Goal: Navigation & Orientation: Find specific page/section

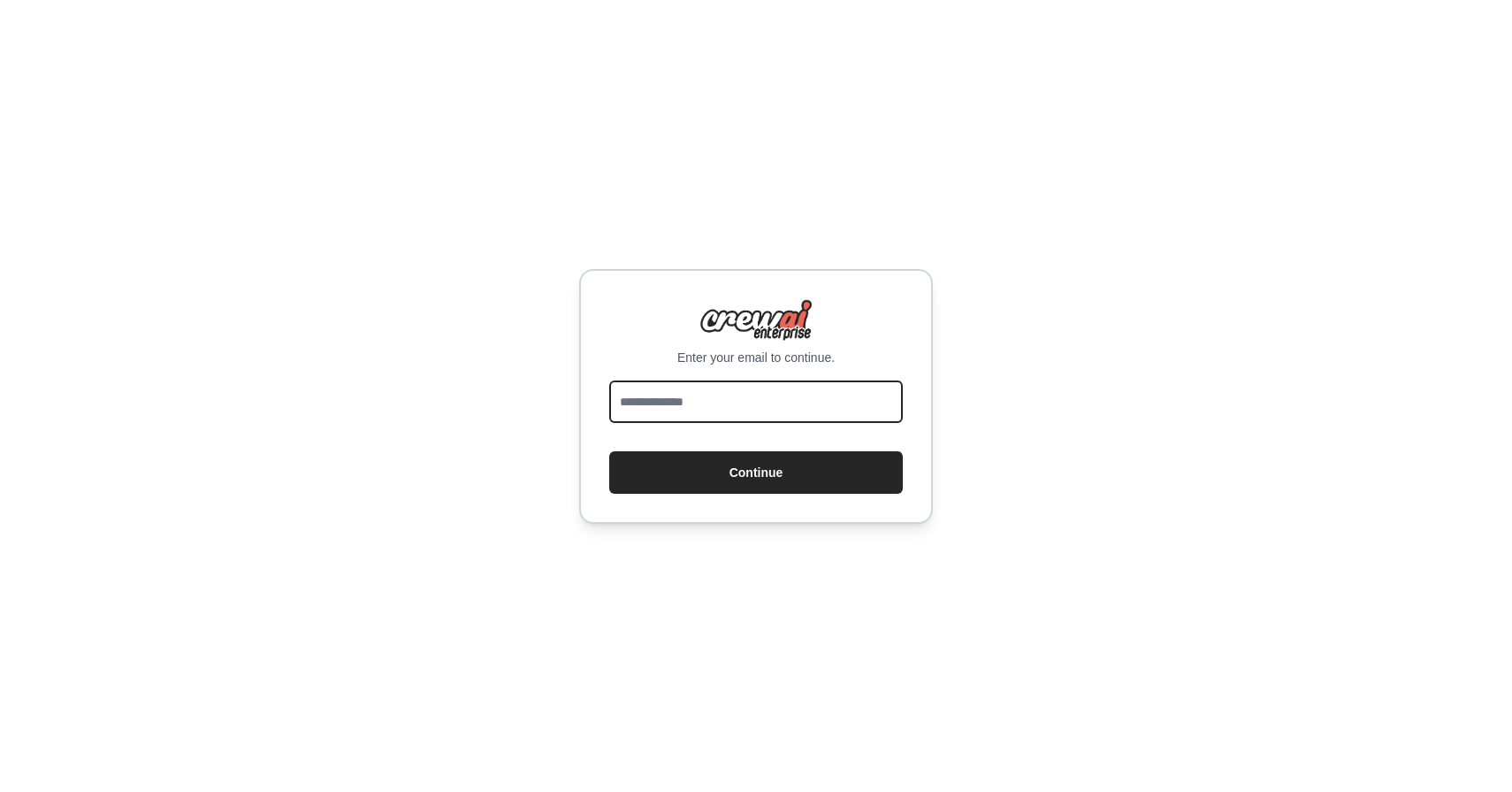
click at [716, 402] on input "email" at bounding box center [755, 401] width 293 height 42
type input "**********"
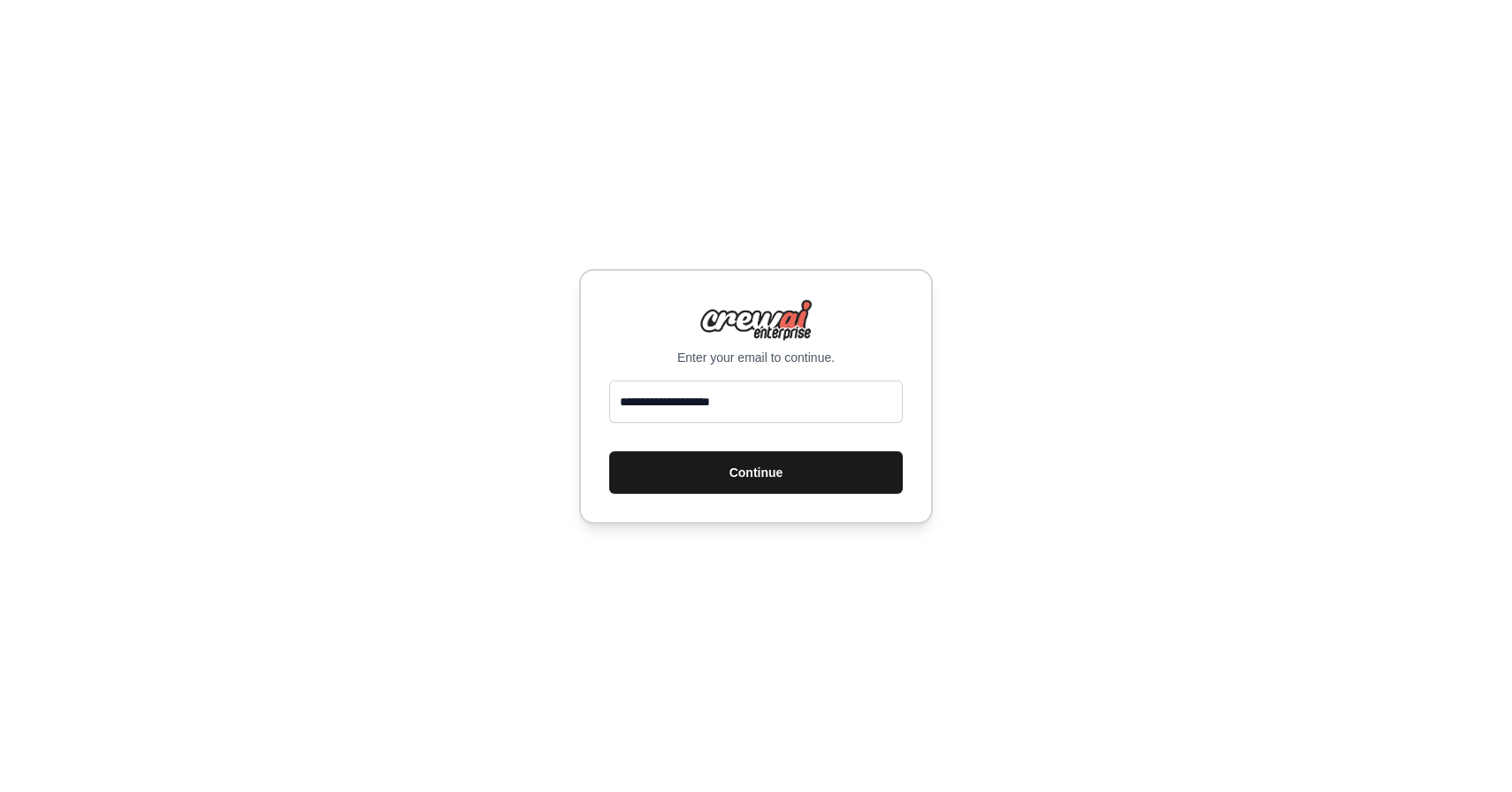
click at [750, 458] on button "Continue" at bounding box center [755, 471] width 293 height 42
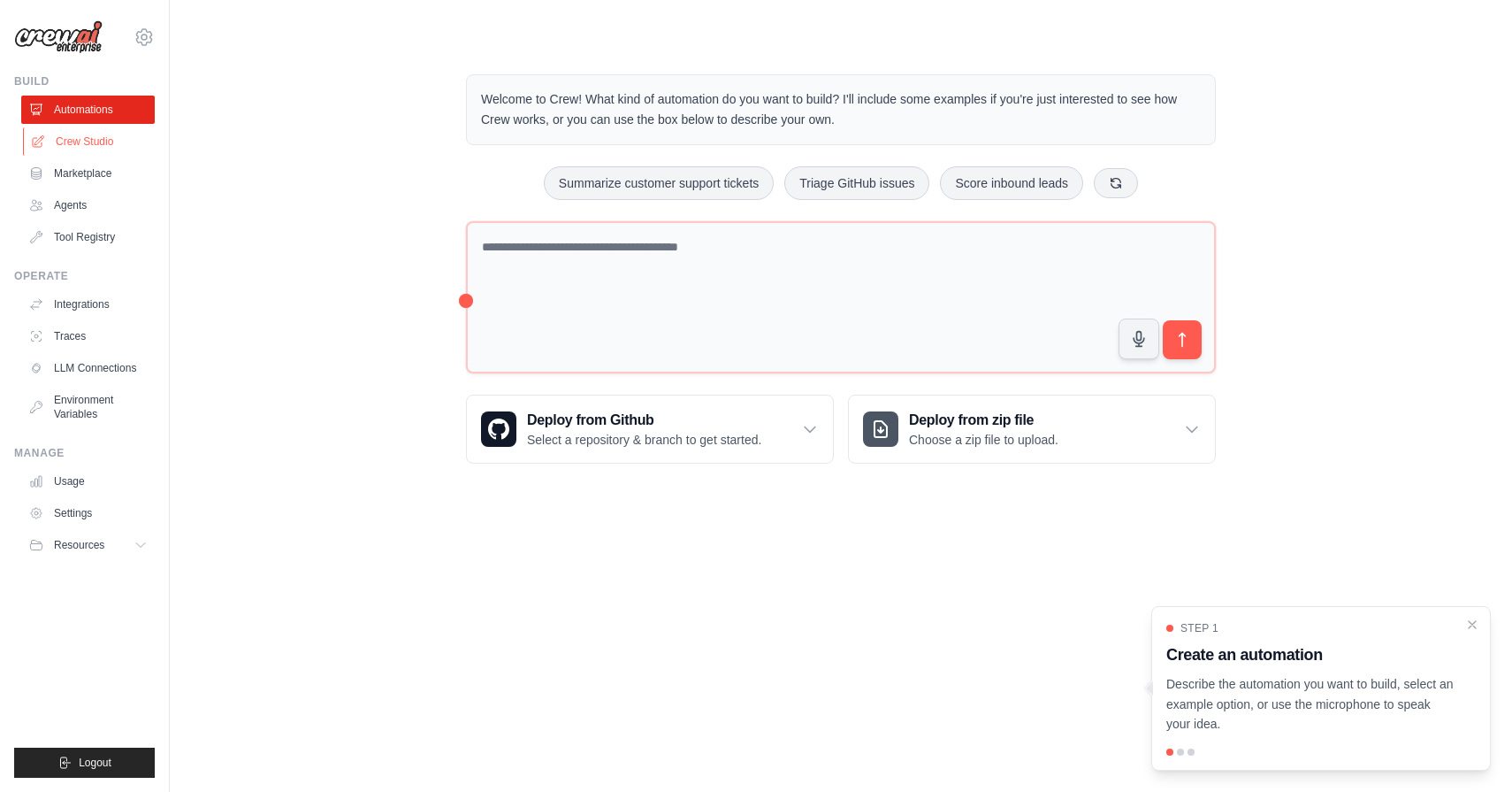
click at [105, 138] on link "Crew Studio" at bounding box center [90, 142] width 133 height 28
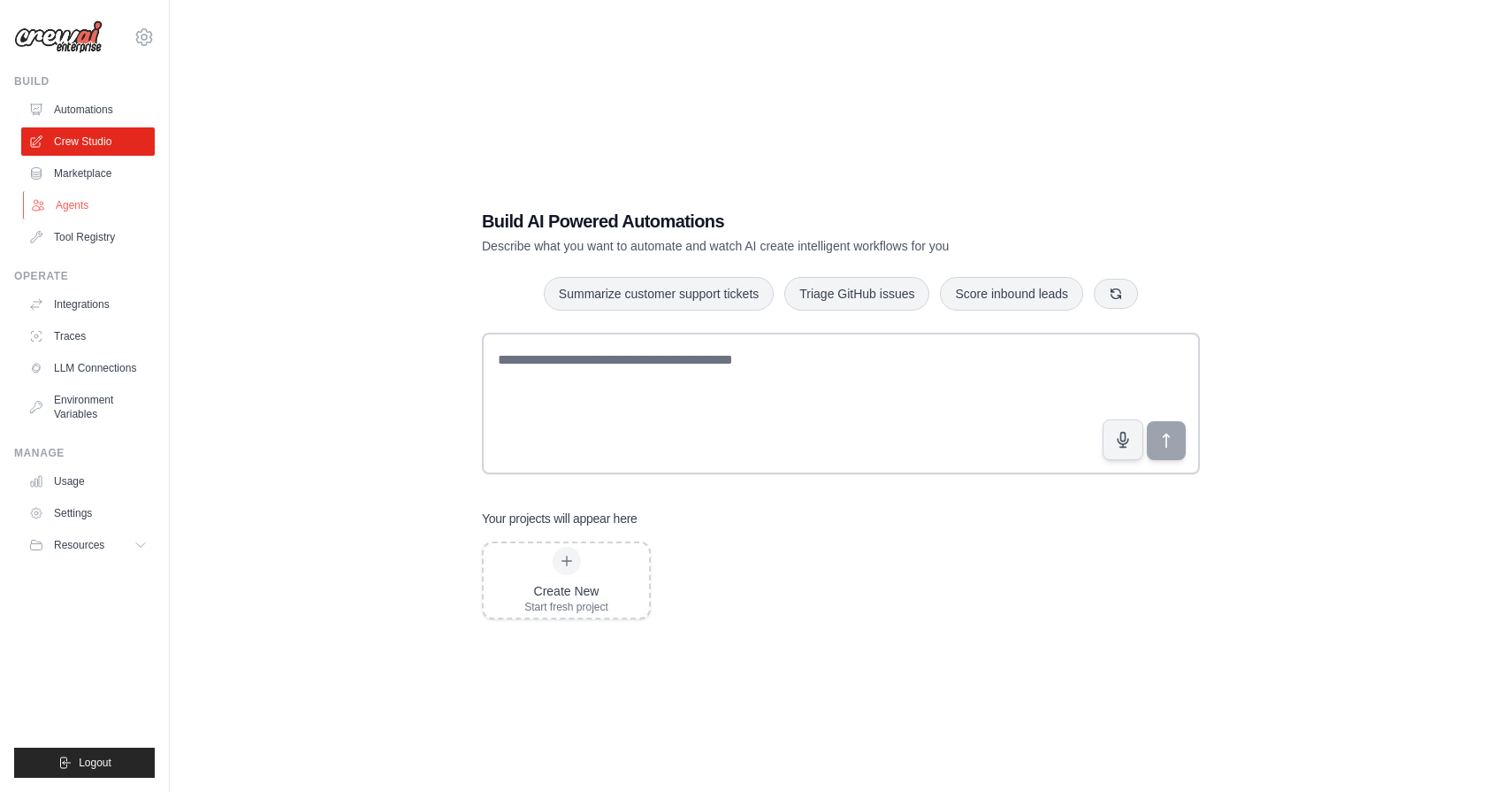
click at [79, 200] on link "Agents" at bounding box center [90, 205] width 133 height 28
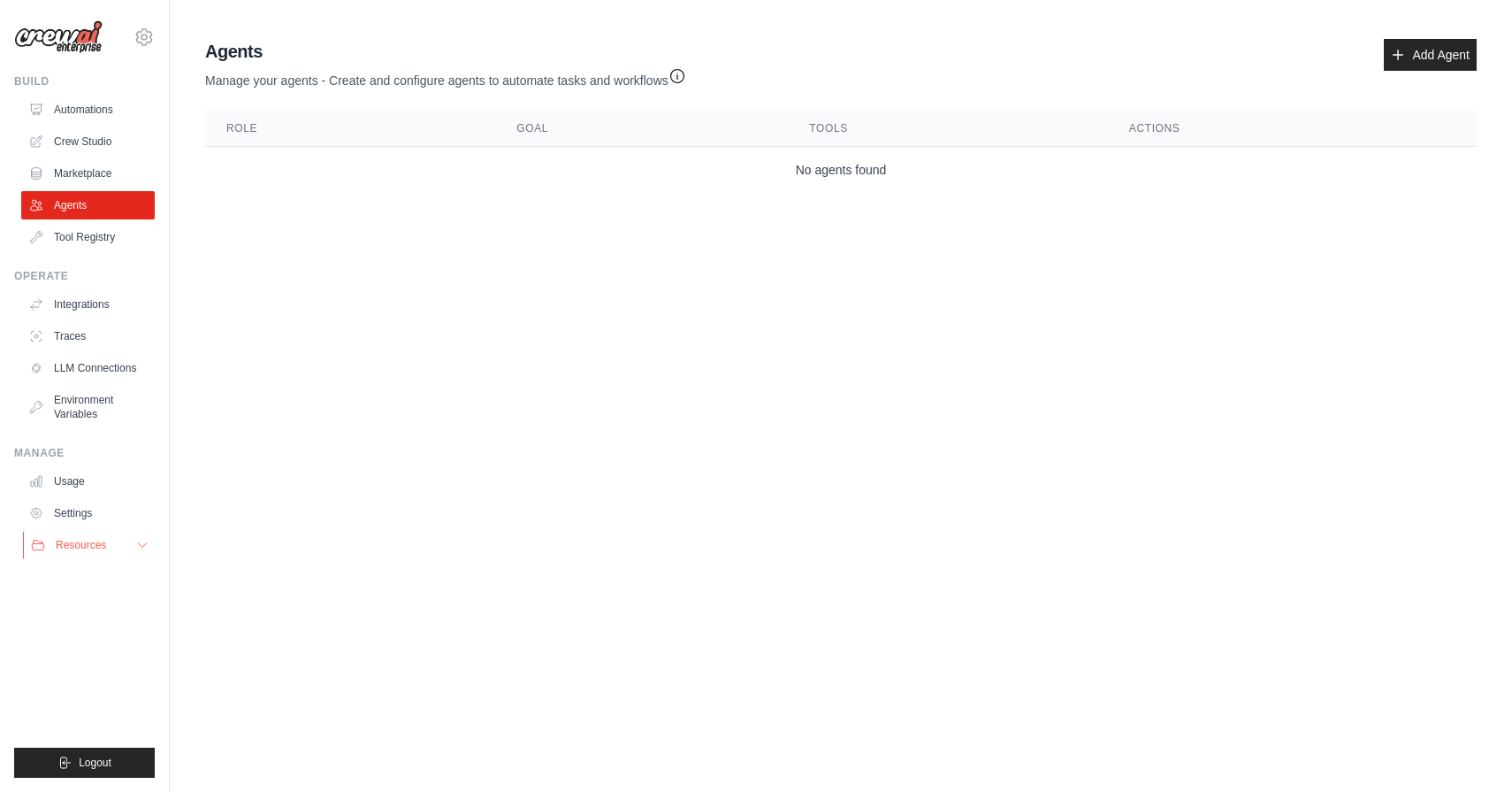
click at [99, 545] on span "Resources" at bounding box center [81, 545] width 51 height 14
click at [98, 545] on span "Resources" at bounding box center [81, 545] width 51 height 14
